Goal: Task Accomplishment & Management: Use online tool/utility

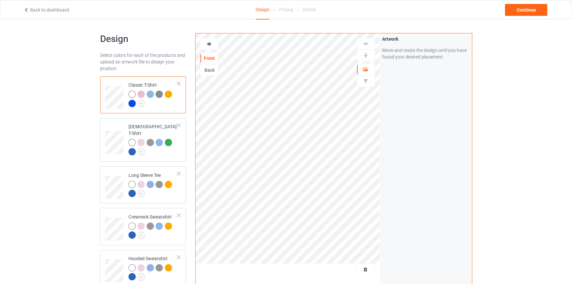
click at [500, 112] on div "Design Select colors for each of the products and upload an artwork file to des…" at bounding box center [286, 237] width 572 height 437
click at [365, 268] on span "Delete all designs" at bounding box center [351, 269] width 35 height 5
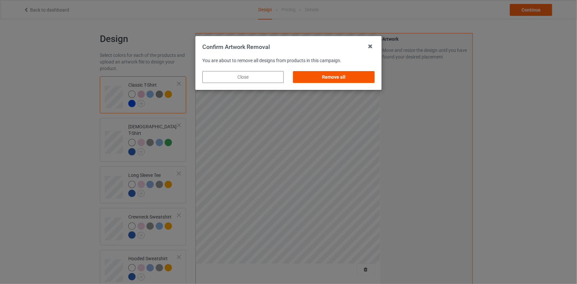
click at [363, 77] on div "Remove all" at bounding box center [333, 77] width 81 height 12
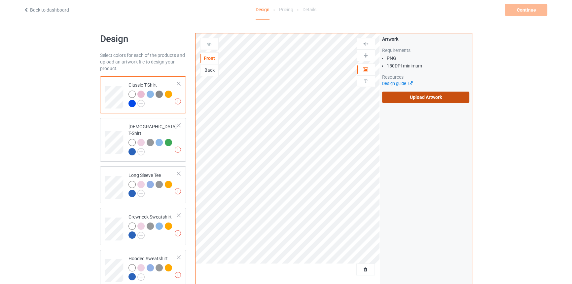
click at [430, 96] on label "Upload Artwork" at bounding box center [426, 97] width 88 height 11
click at [0, 0] on input "Upload Artwork" at bounding box center [0, 0] width 0 height 0
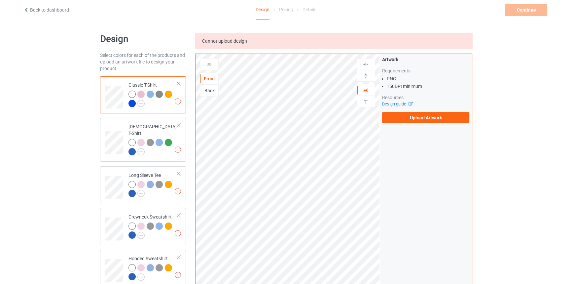
click at [29, 94] on div "Design Select colors for each of the products and upload an artwork file to des…" at bounding box center [286, 237] width 572 height 437
click at [444, 115] on label "Upload Artwork" at bounding box center [426, 117] width 88 height 11
click at [0, 0] on input "Upload Artwork" at bounding box center [0, 0] width 0 height 0
click at [416, 122] on label "Upload Artwork" at bounding box center [426, 117] width 88 height 11
click at [0, 0] on input "Upload Artwork" at bounding box center [0, 0] width 0 height 0
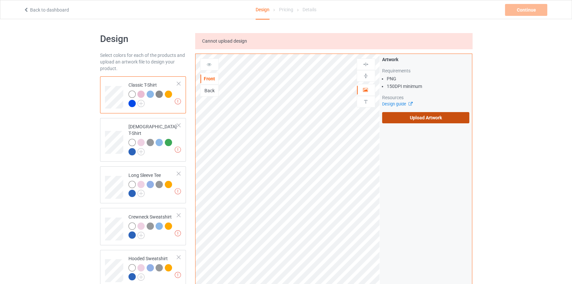
click at [409, 116] on label "Upload Artwork" at bounding box center [426, 117] width 88 height 11
click at [0, 0] on input "Upload Artwork" at bounding box center [0, 0] width 0 height 0
click at [40, 10] on link "Back to dashboard" at bounding box center [46, 9] width 46 height 5
